Goal: Task Accomplishment & Management: Use online tool/utility

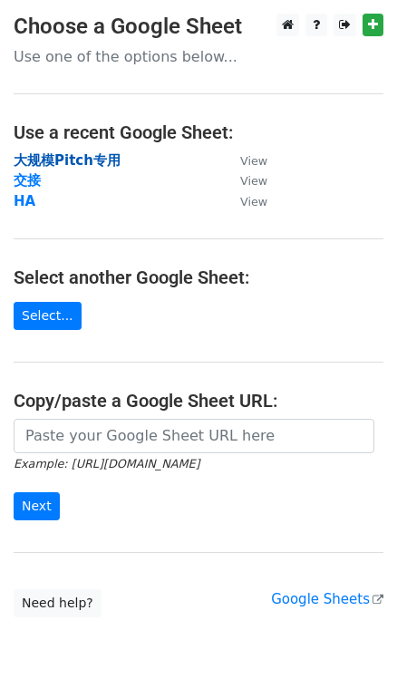
click at [79, 164] on strong "大规模Pitch专用" at bounding box center [67, 160] width 107 height 16
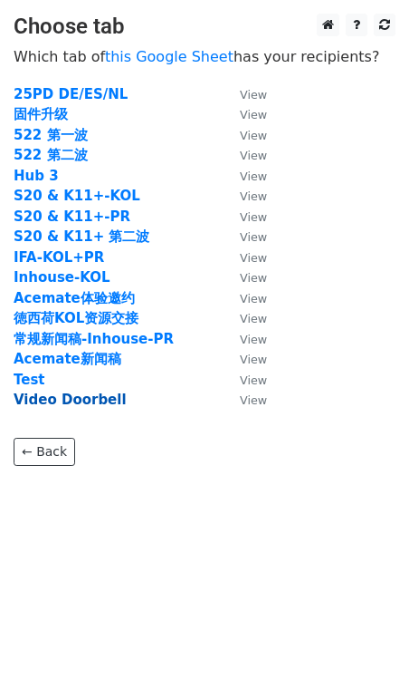
click at [109, 400] on strong "Video Doorbell" at bounding box center [70, 399] width 113 height 16
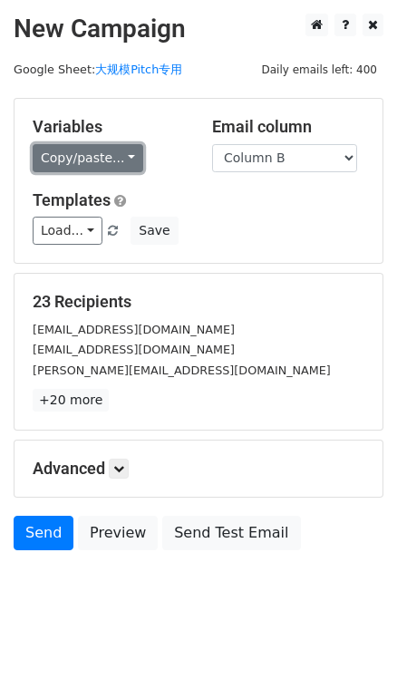
click at [105, 154] on link "Copy/paste..." at bounding box center [88, 158] width 111 height 28
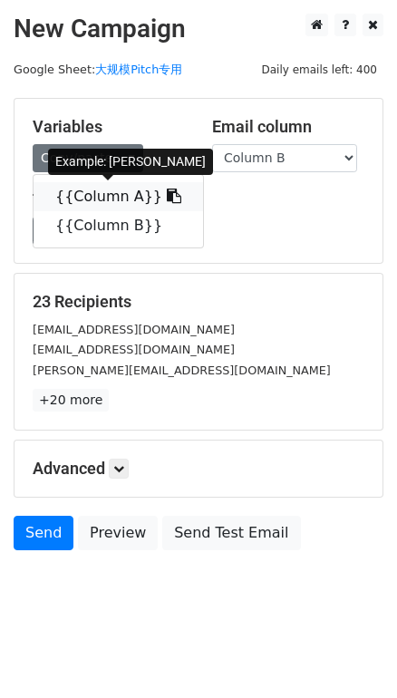
click at [117, 198] on link "{{Column A}}" at bounding box center [118, 196] width 169 height 29
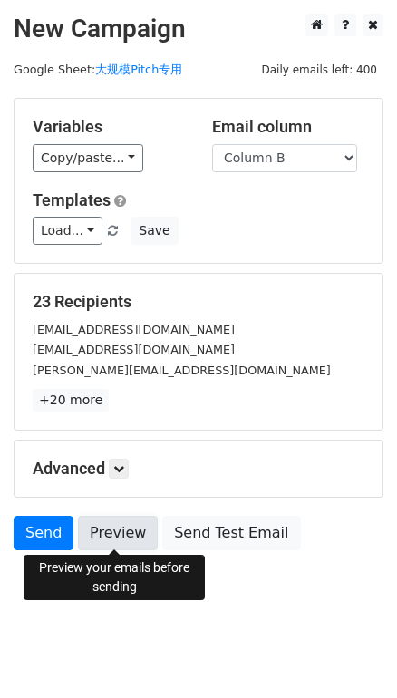
click at [113, 525] on link "Preview" at bounding box center [118, 532] width 80 height 34
click at [125, 524] on link "Preview" at bounding box center [118, 532] width 80 height 34
click at [134, 520] on link "Preview" at bounding box center [118, 532] width 80 height 34
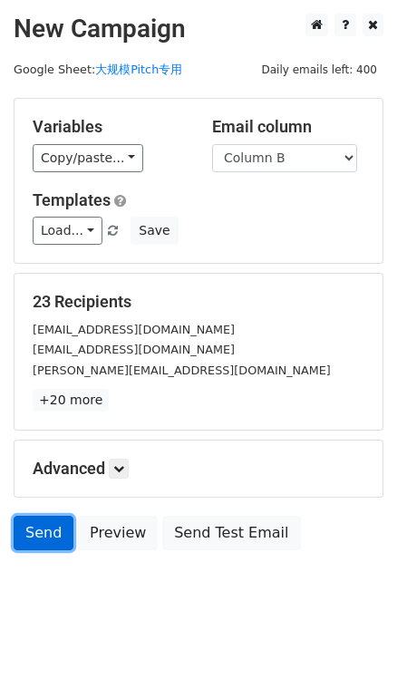
click at [42, 525] on link "Send" at bounding box center [44, 532] width 60 height 34
